Goal: Task Accomplishment & Management: Manage account settings

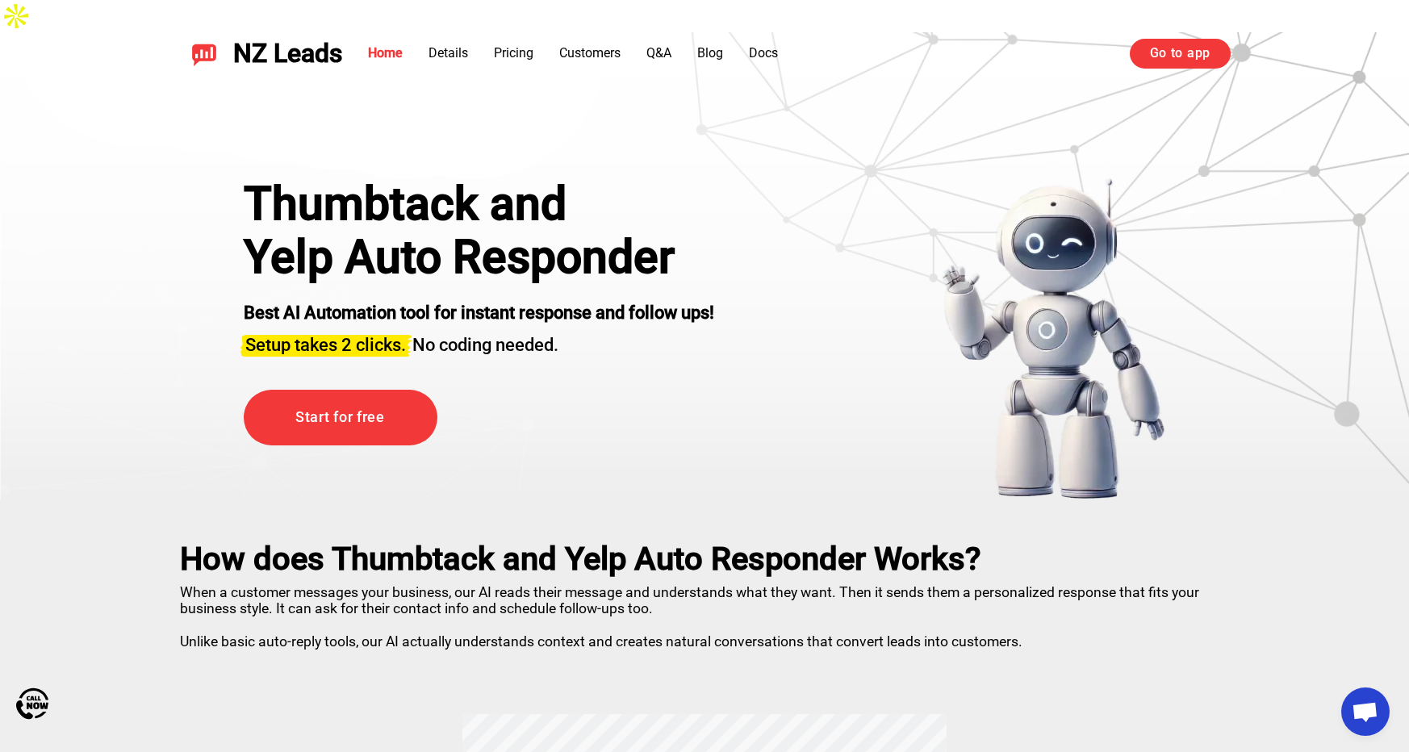
click at [1184, 35] on div "NZ Leads Home Details Pricing Customers Q&A Blog Docs Go to app Go to app" at bounding box center [704, 53] width 1129 height 69
click at [1184, 52] on link "Go to app" at bounding box center [1179, 53] width 101 height 29
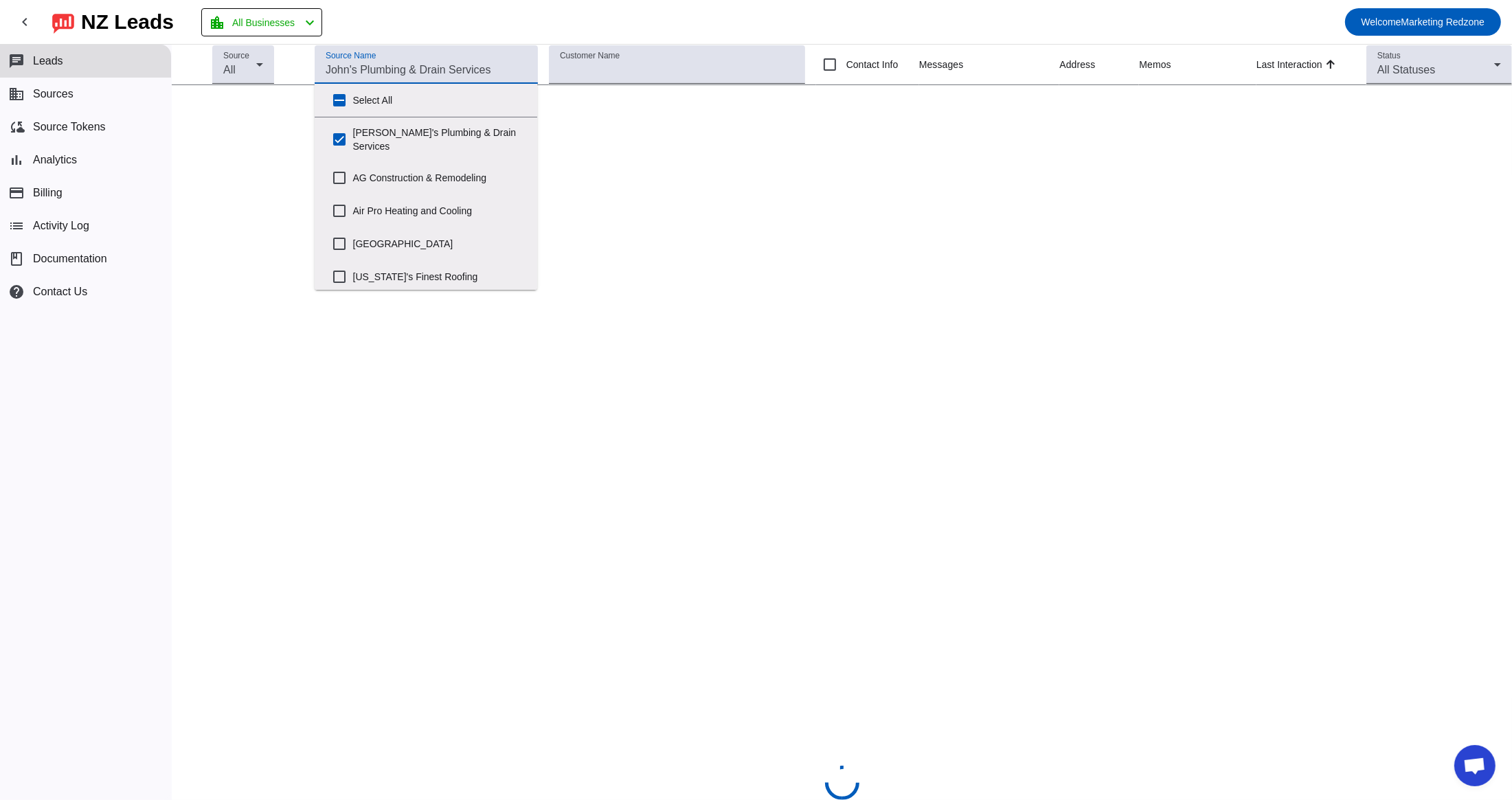
click at [380, 66] on input "Source Name" at bounding box center [426, 70] width 201 height 16
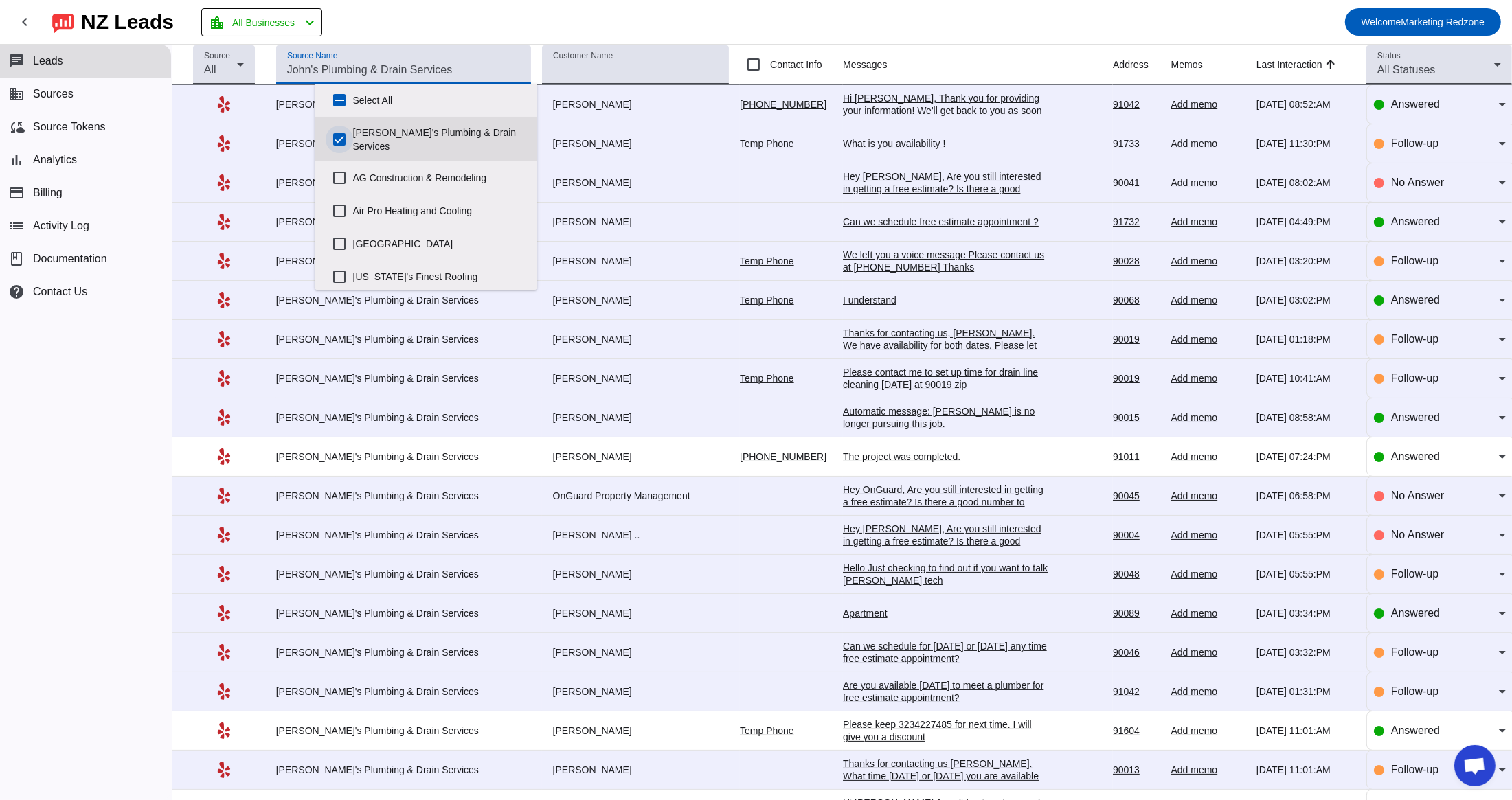
click at [340, 134] on input "[PERSON_NAME]'s Plumbing & Drain Services" at bounding box center [339, 140] width 27 height 27
checkbox input "false"
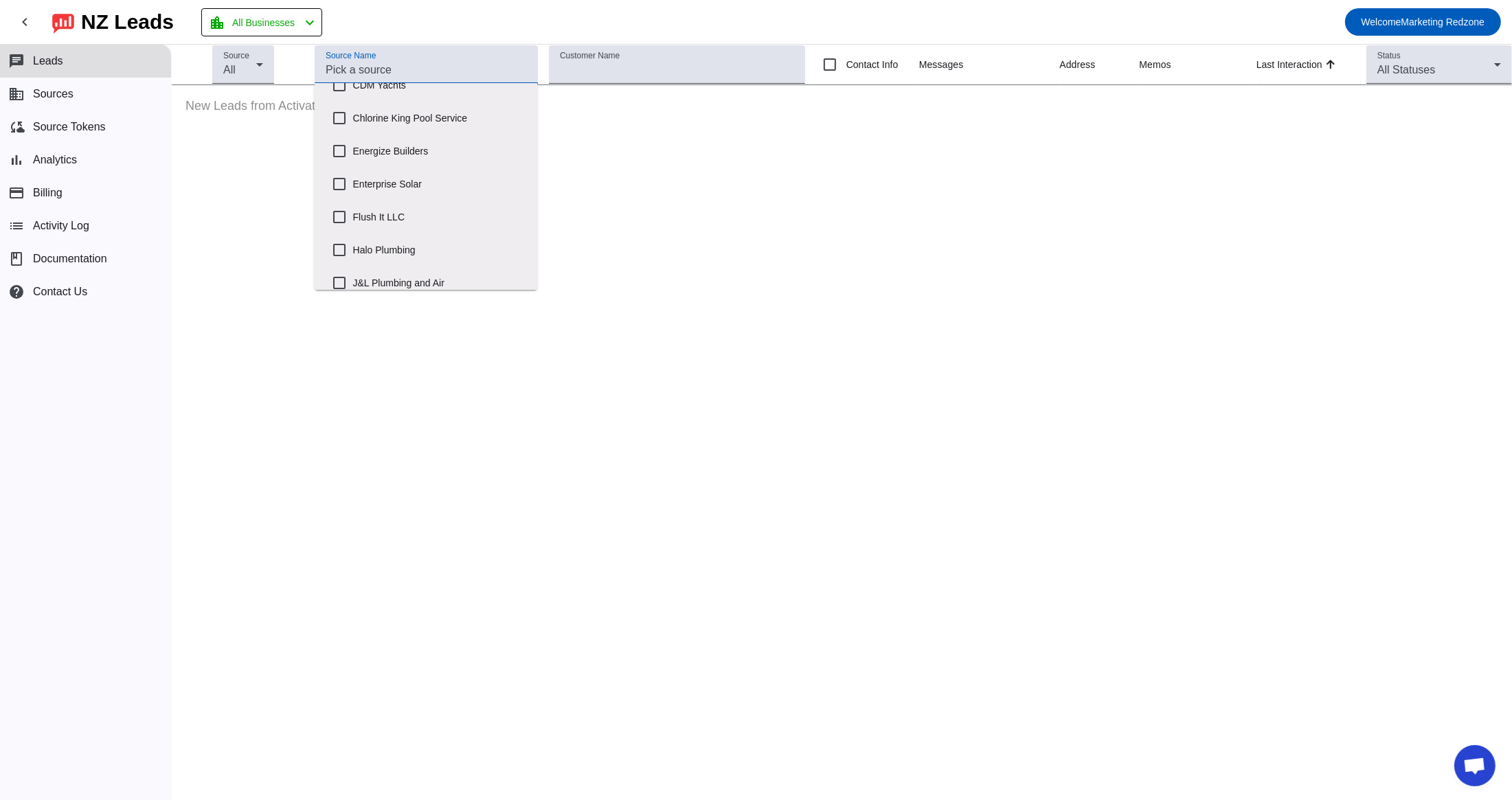
scroll to position [243, 0]
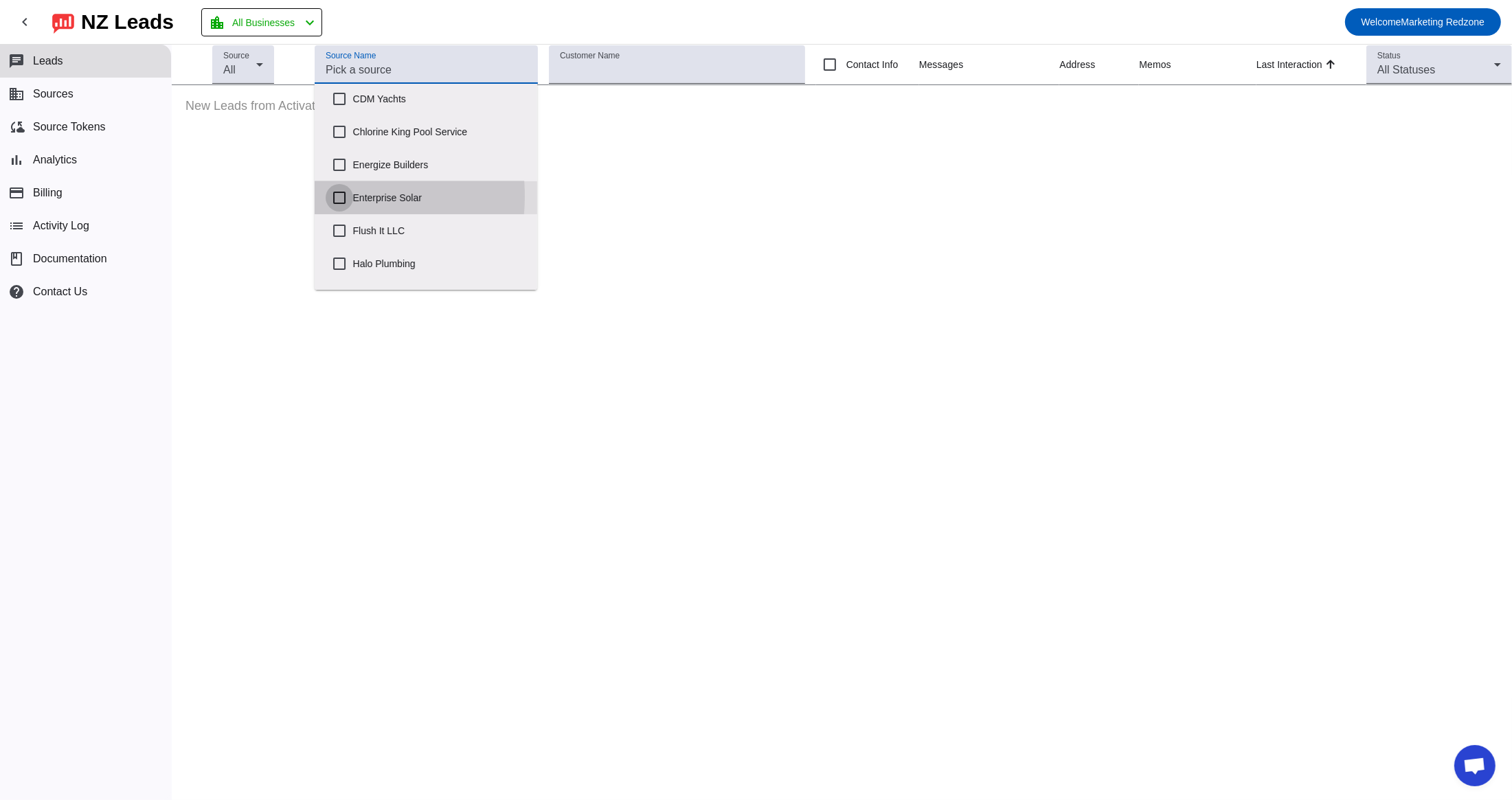
click at [338, 186] on input "Enterprise Solar" at bounding box center [339, 197] width 27 height 27
checkbox input "true"
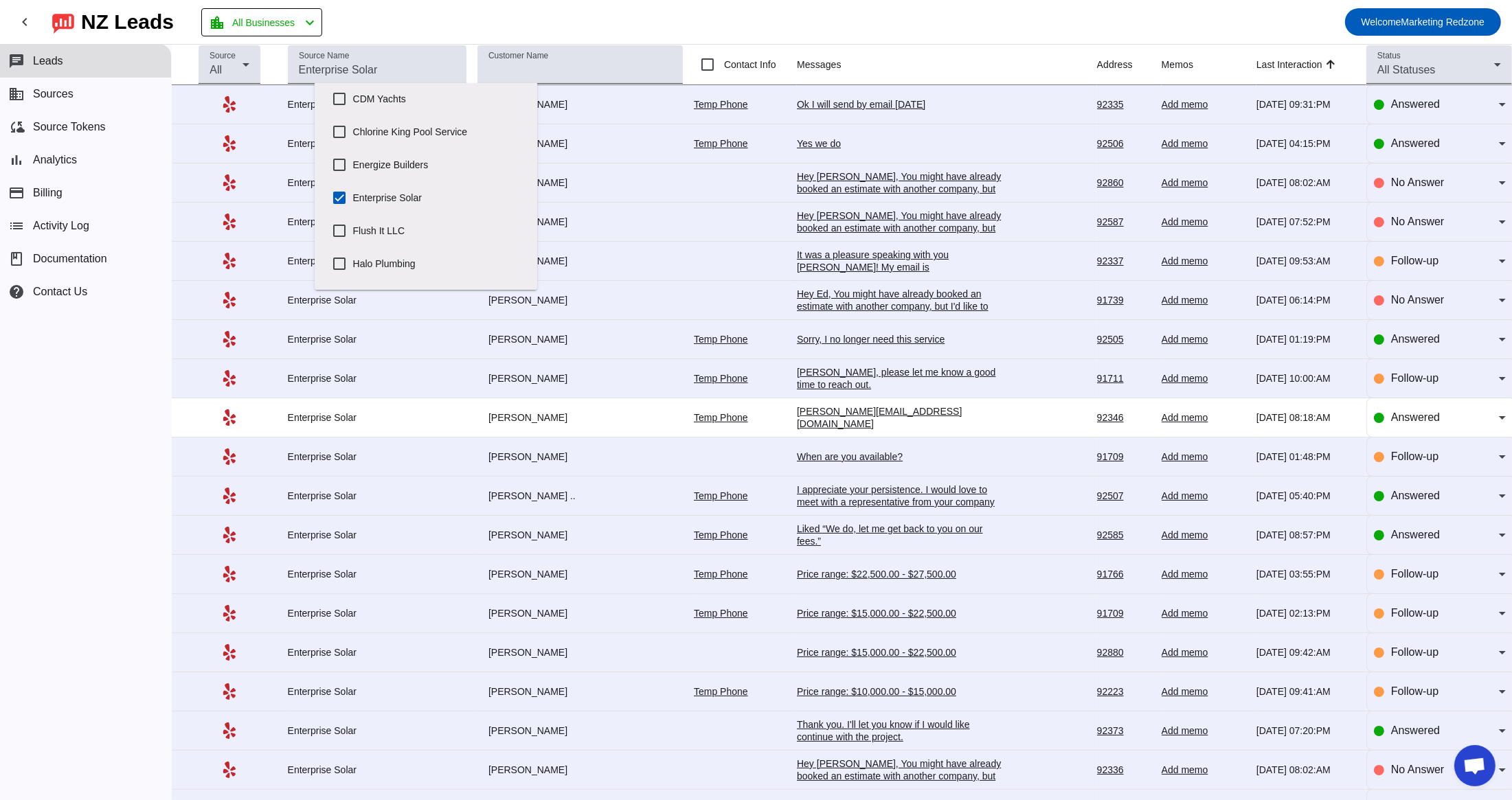
click at [936, 26] on mat-toolbar-row "chevron_left [GEOGRAPHIC_DATA] Leads location_city All Businesses chevron_left …" at bounding box center [756, 22] width 1512 height 44
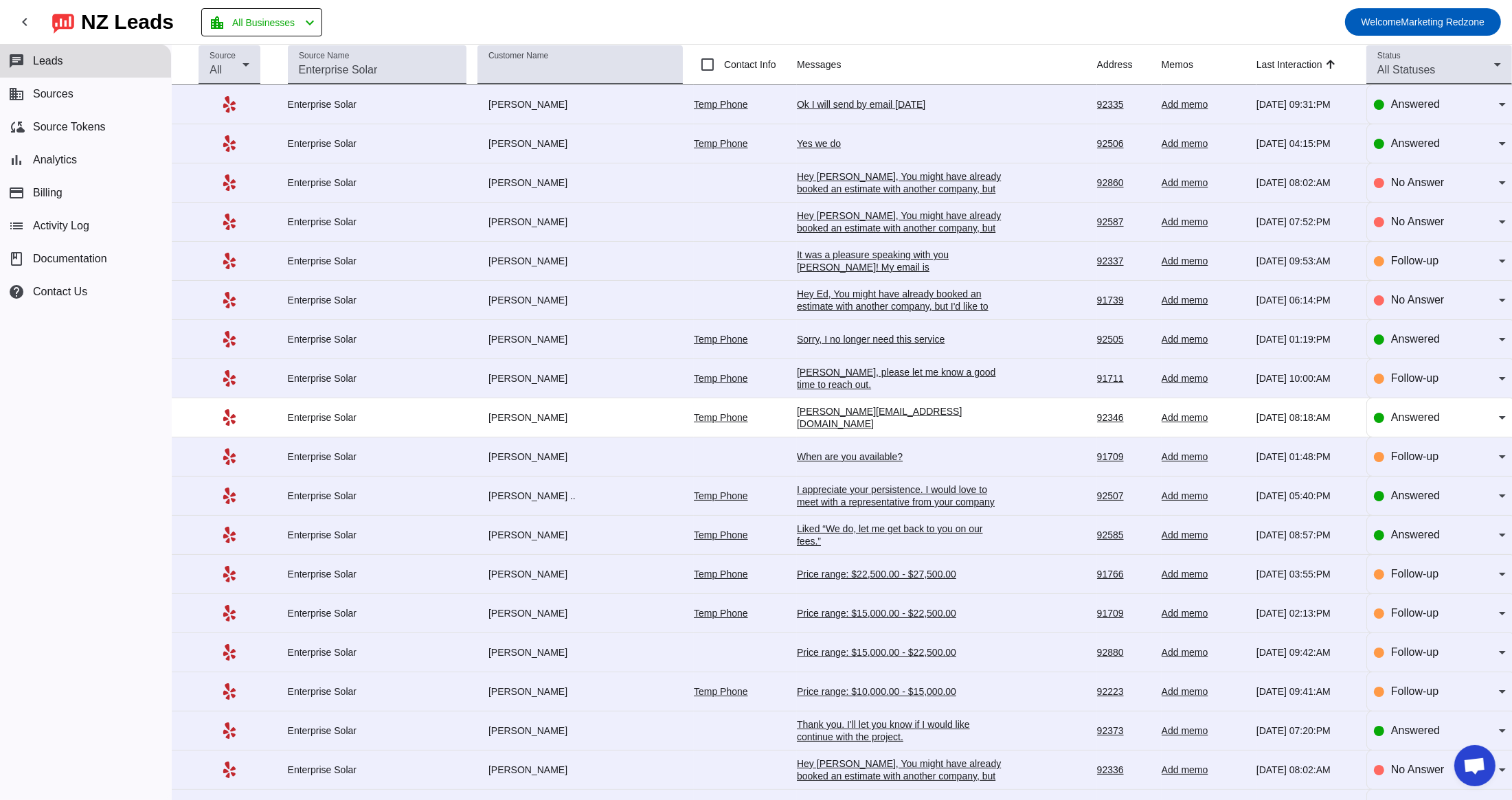
click at [851, 101] on div "Ok I will send by email [DATE]" at bounding box center [900, 104] width 206 height 13
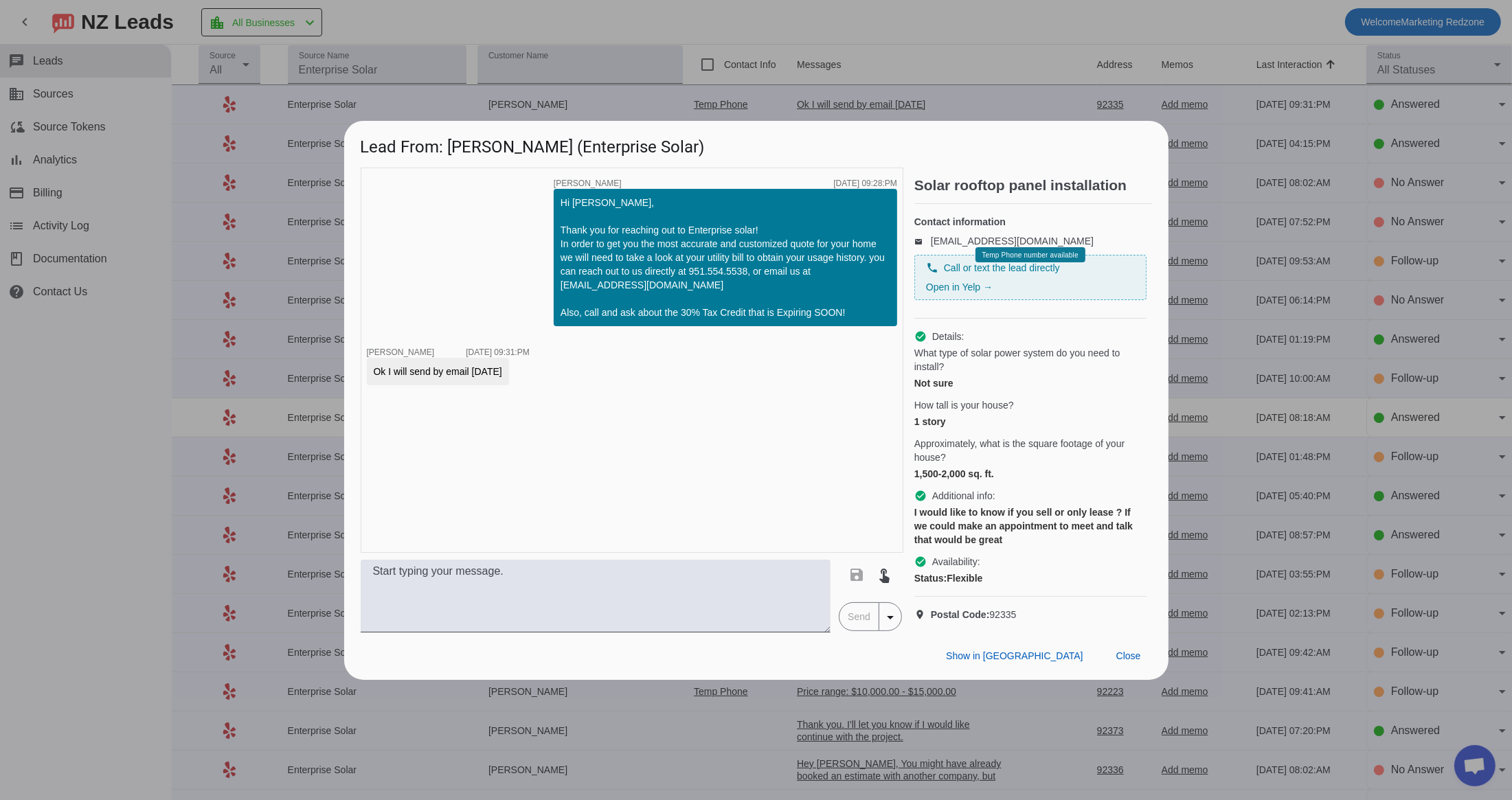
scroll to position [0, 0]
click at [1122, 669] on span at bounding box center [1128, 656] width 47 height 25
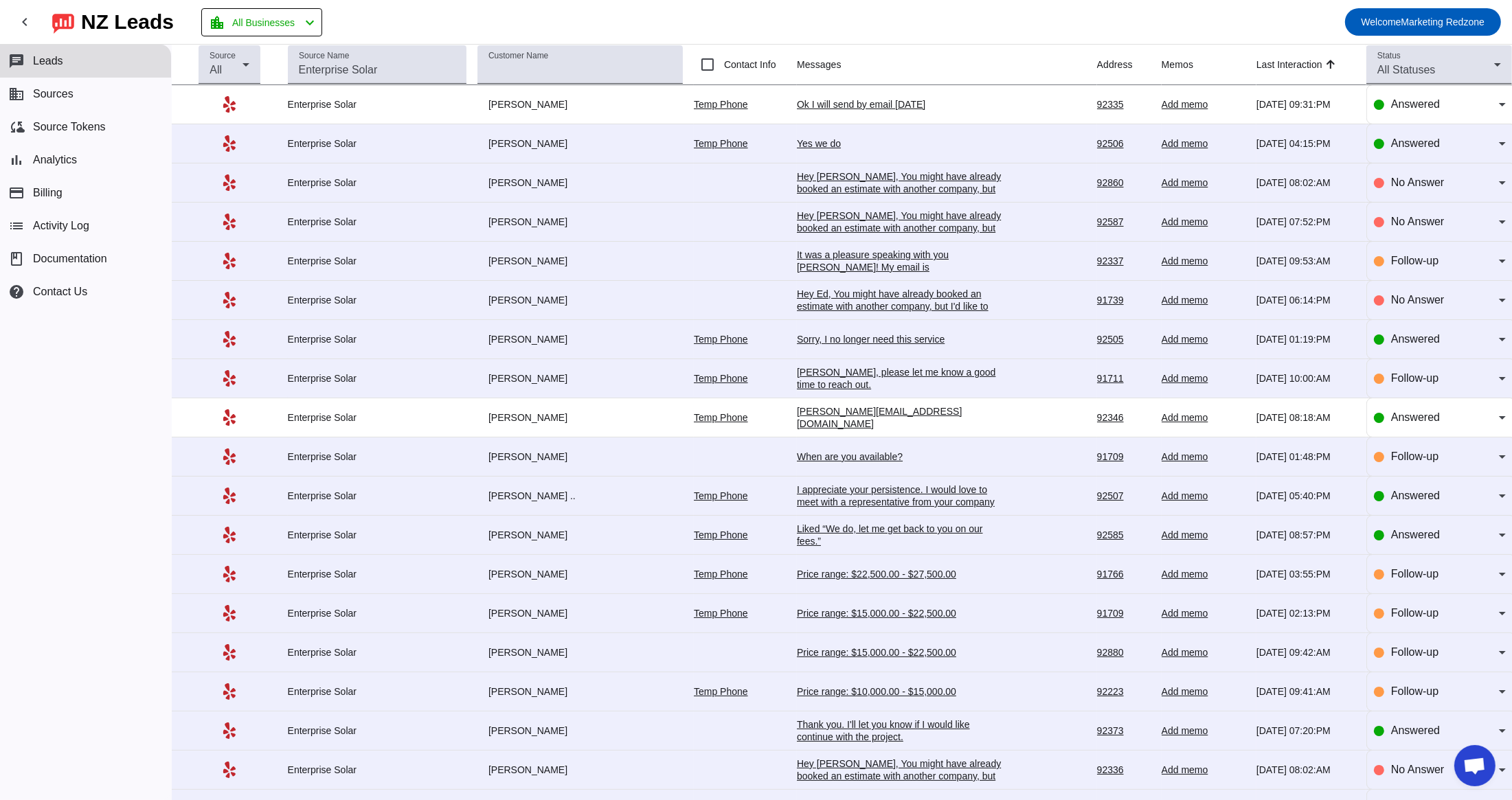
click at [816, 134] on td "Yes we do [DATE] 04:15:PM" at bounding box center [947, 144] width 301 height 39
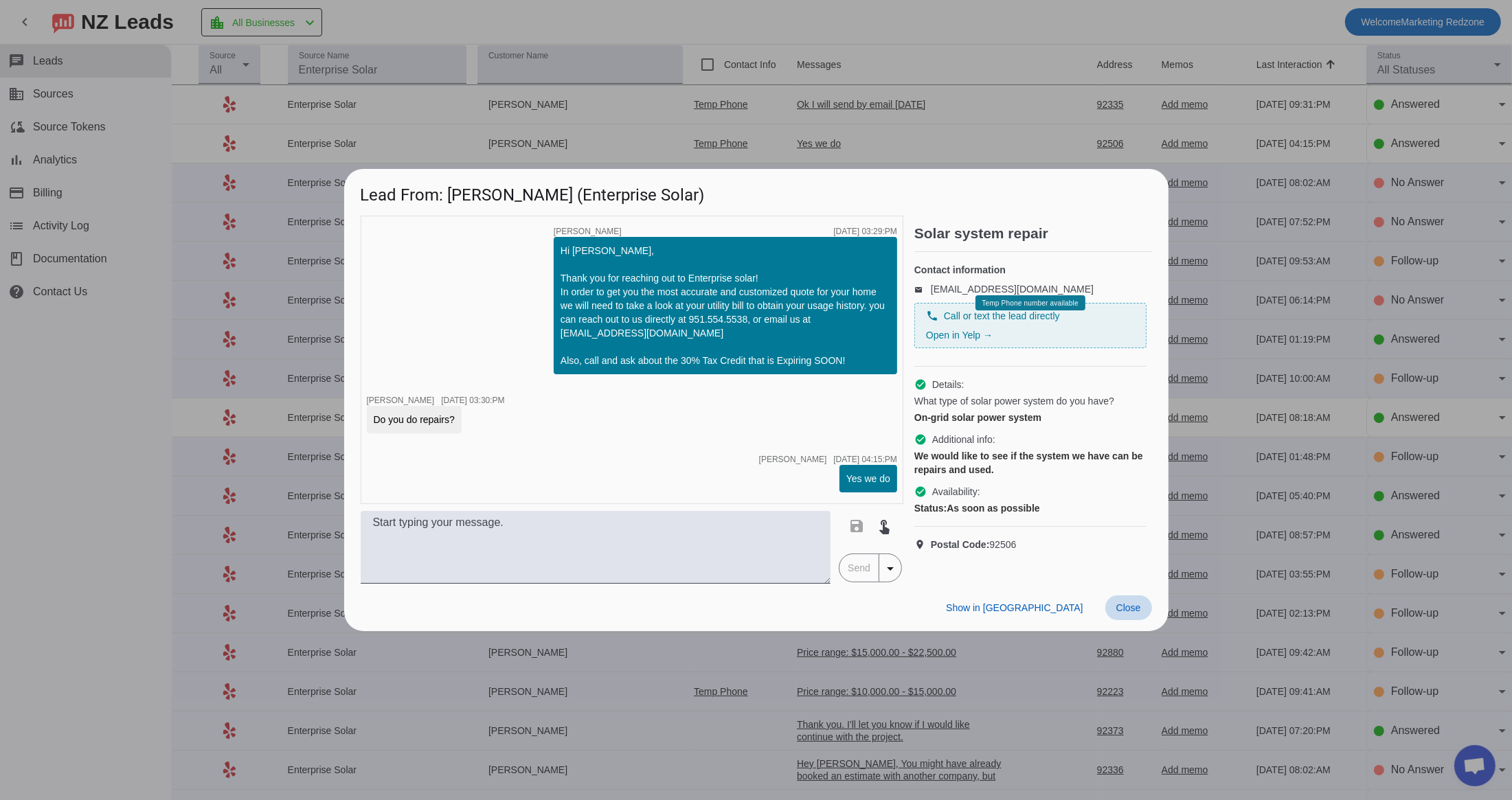
click at [1141, 609] on span at bounding box center [1128, 607] width 47 height 25
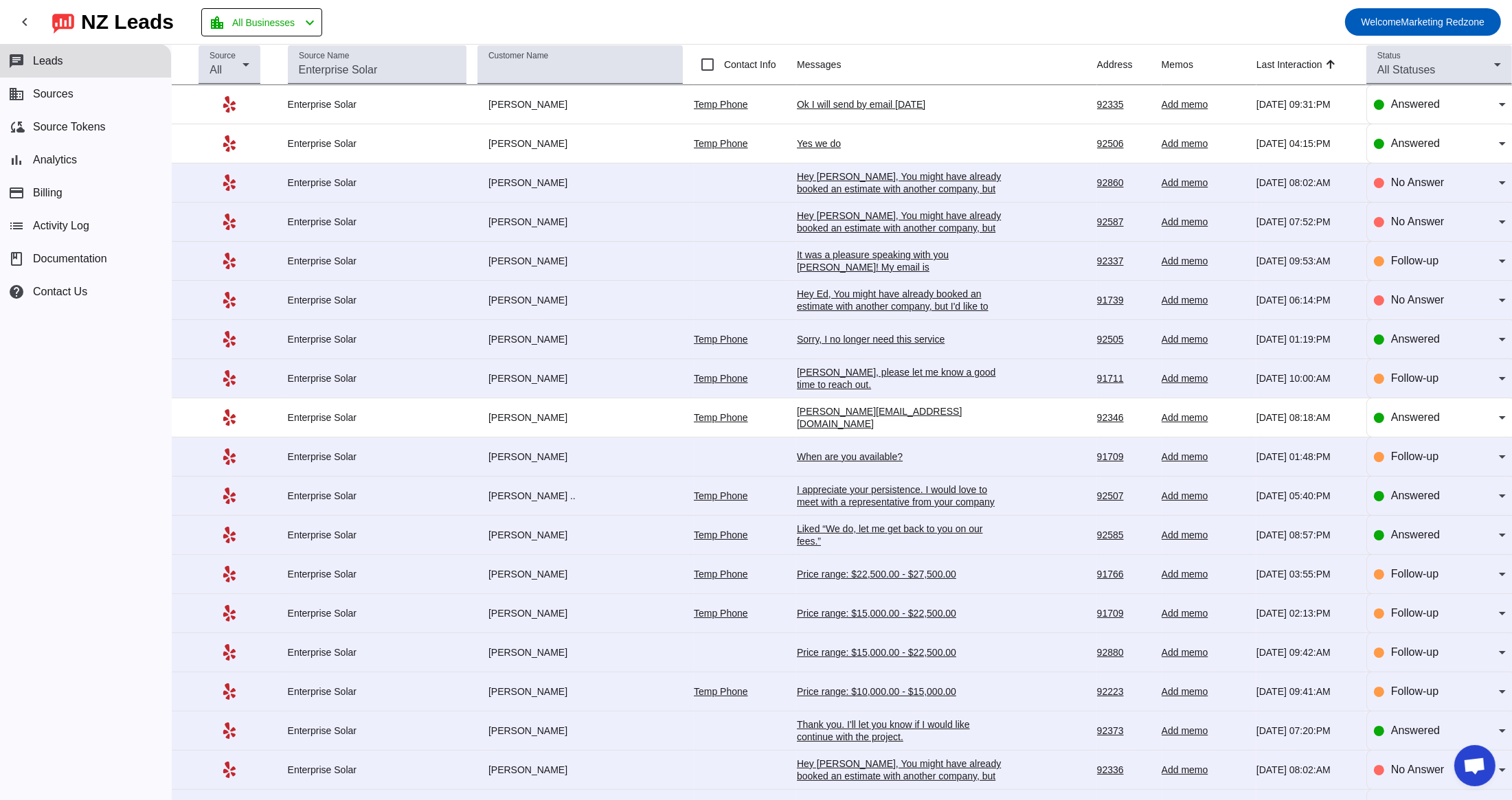
click at [839, 420] on div "[PERSON_NAME][EMAIL_ADDRESS][DOMAIN_NAME]" at bounding box center [900, 417] width 206 height 25
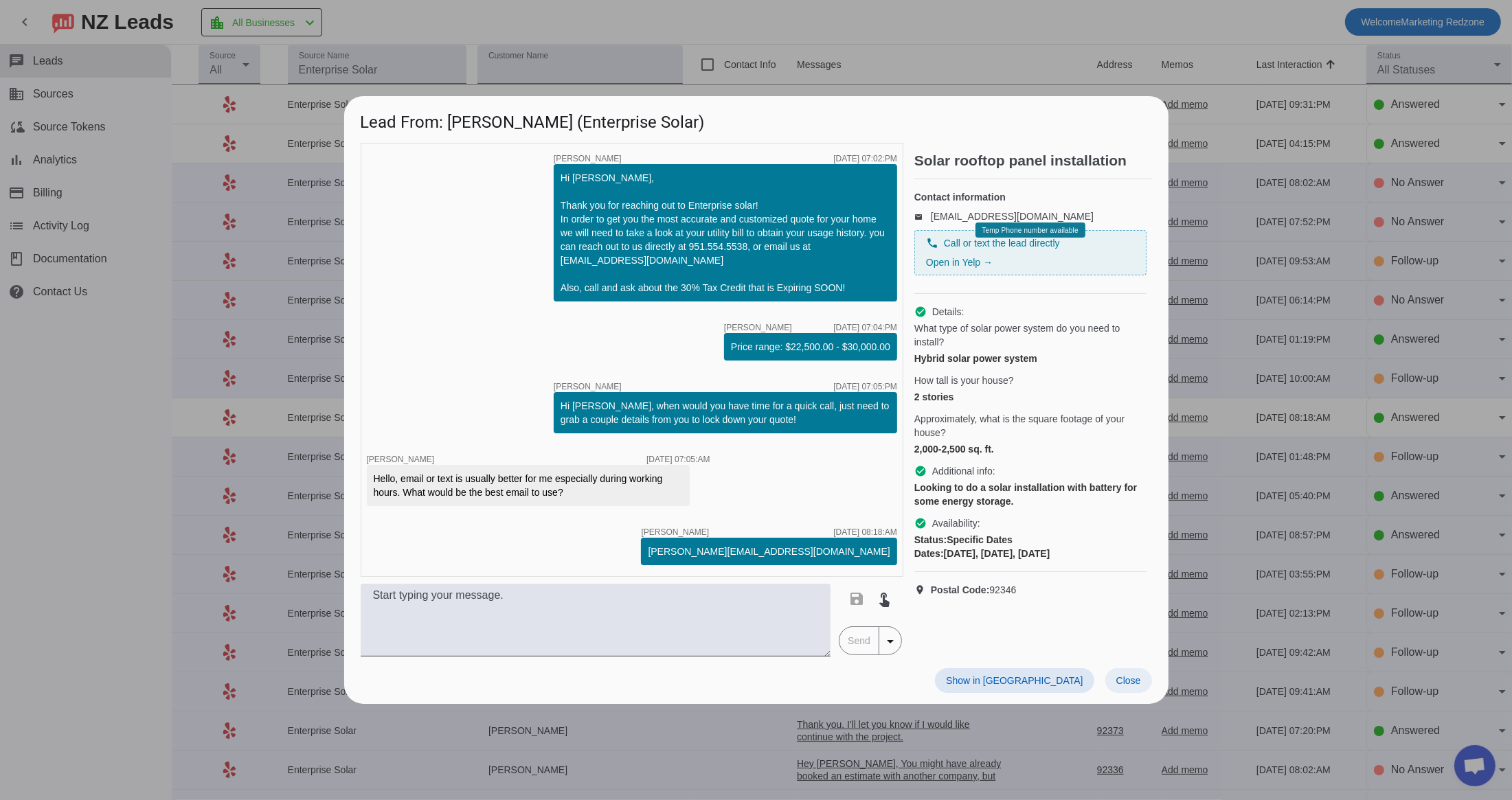
click at [1135, 690] on span at bounding box center [1128, 680] width 47 height 25
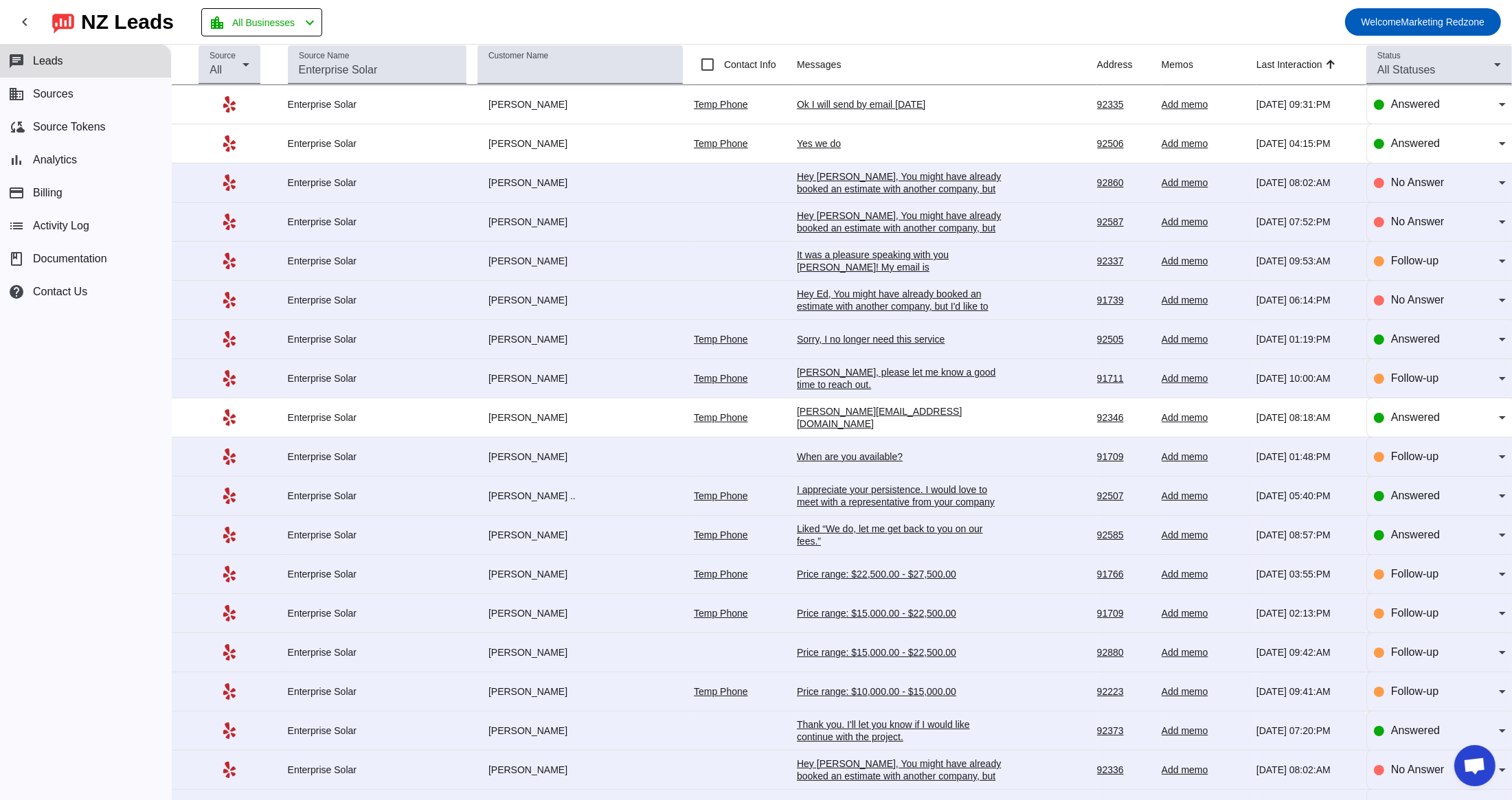
click at [822, 505] on div "I appreciate your persistence. I would love to meet with a representative from …" at bounding box center [900, 569] width 206 height 173
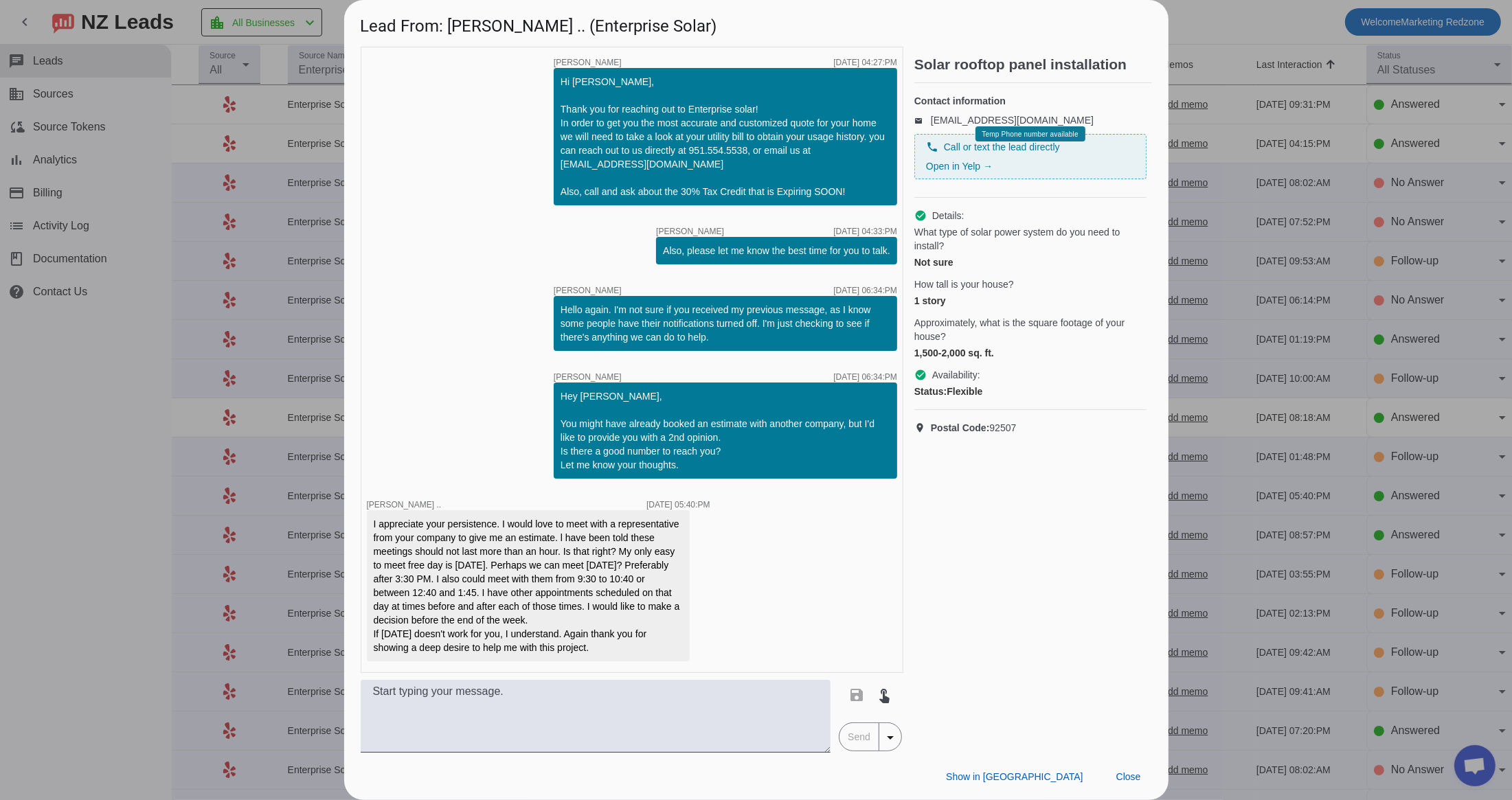
scroll to position [1, 0]
click at [1117, 774] on span "Close" at bounding box center [1128, 776] width 25 height 11
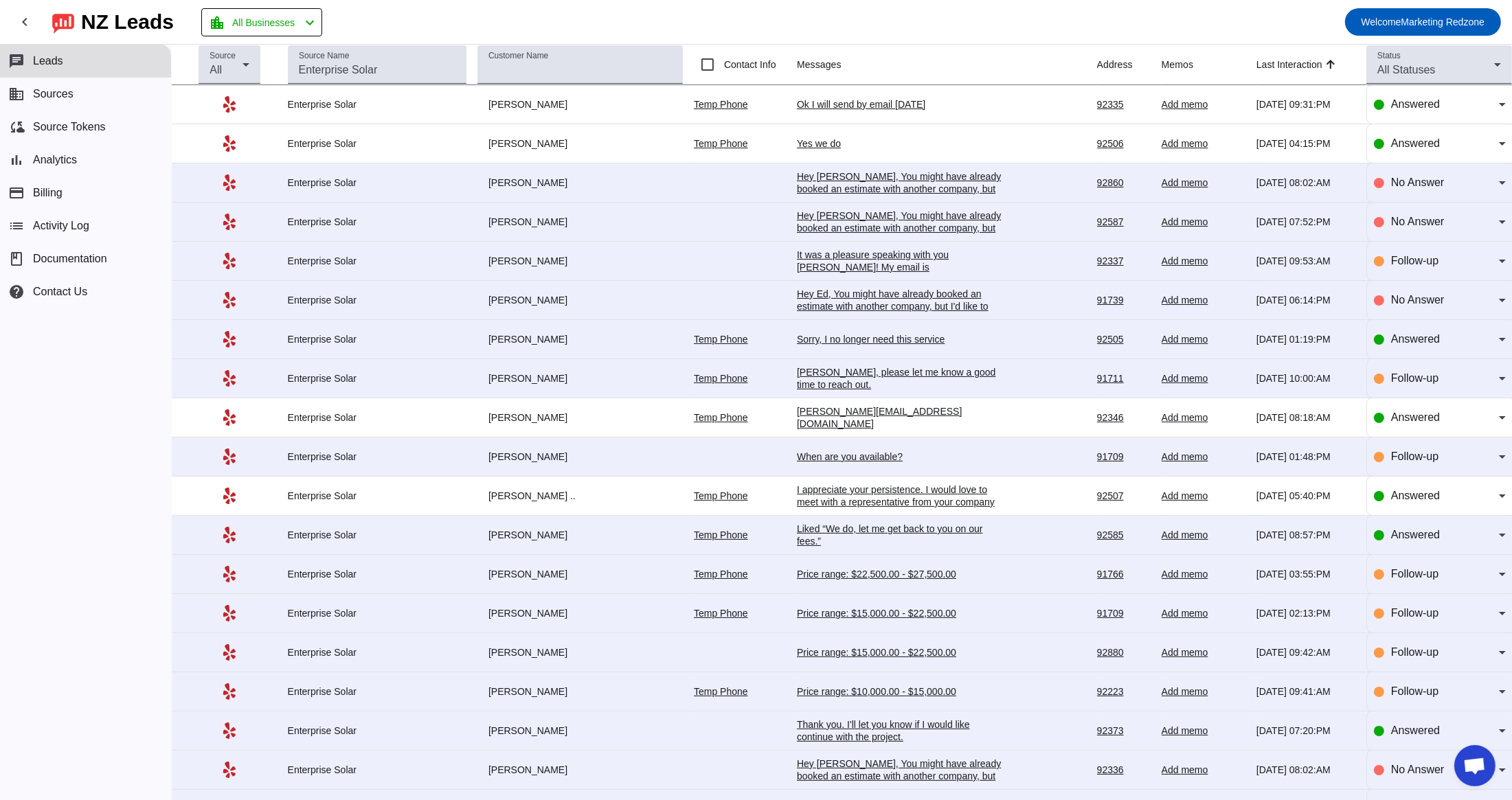
click at [850, 531] on div "Liked “We do, let me get back to you on our fees.”" at bounding box center [900, 534] width 206 height 25
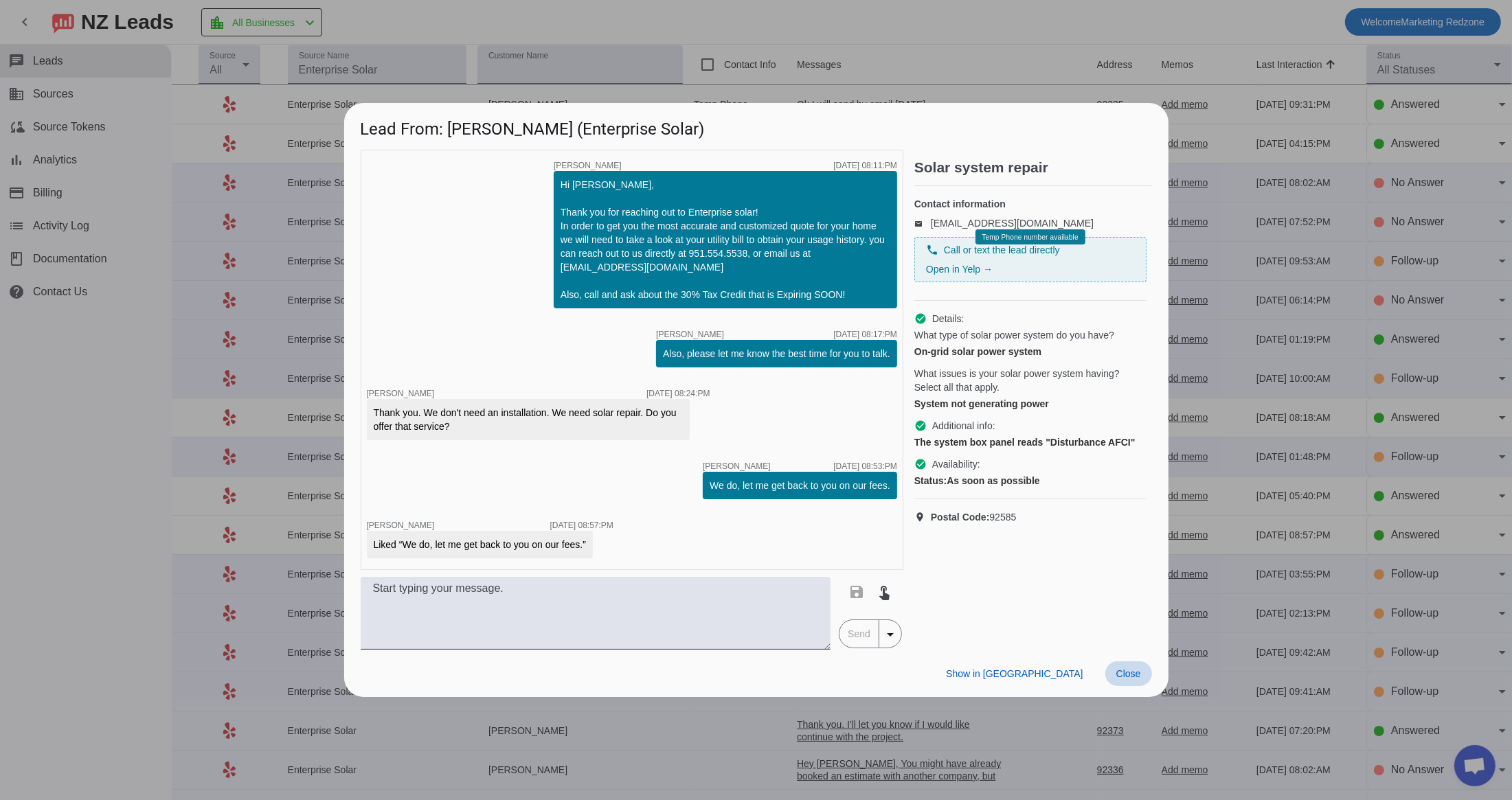
click at [1125, 671] on span "Close" at bounding box center [1128, 673] width 25 height 11
